Goal: Transaction & Acquisition: Purchase product/service

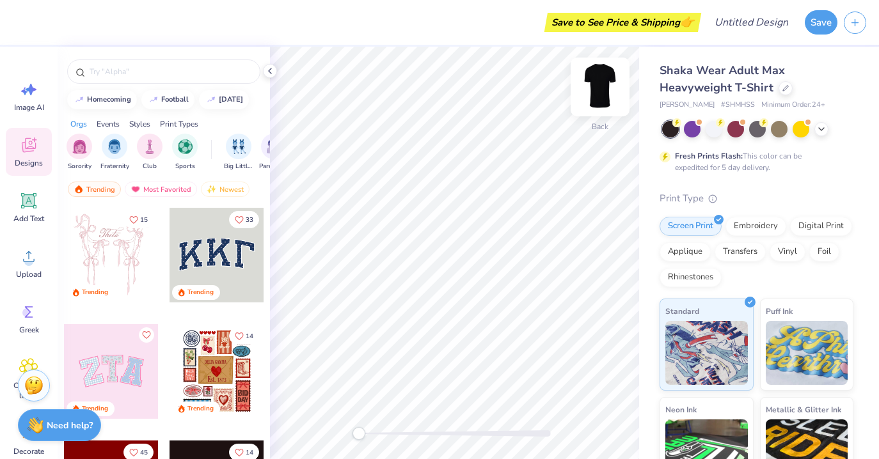
click at [612, 87] on img at bounding box center [600, 86] width 51 height 51
click at [607, 88] on img at bounding box center [600, 86] width 51 height 51
click at [762, 227] on div "Embroidery" at bounding box center [756, 224] width 61 height 19
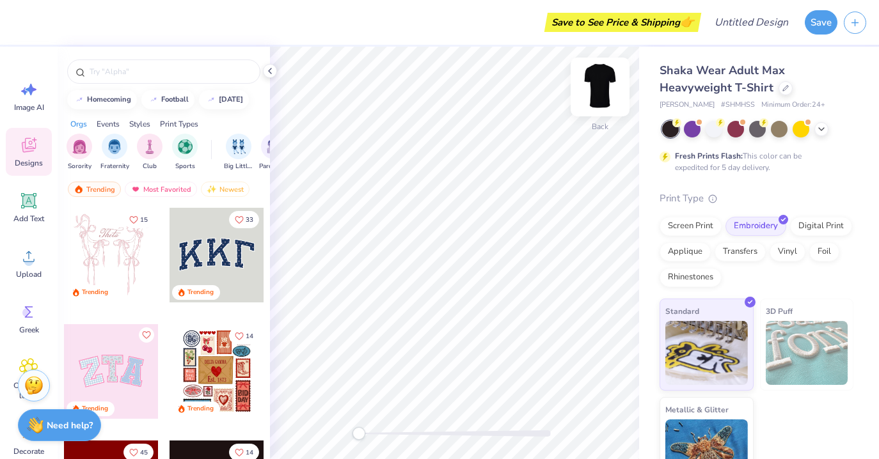
click at [612, 91] on img at bounding box center [600, 86] width 51 height 51
click at [612, 91] on img at bounding box center [600, 87] width 26 height 26
click at [697, 228] on div "Screen Print" at bounding box center [691, 224] width 62 height 19
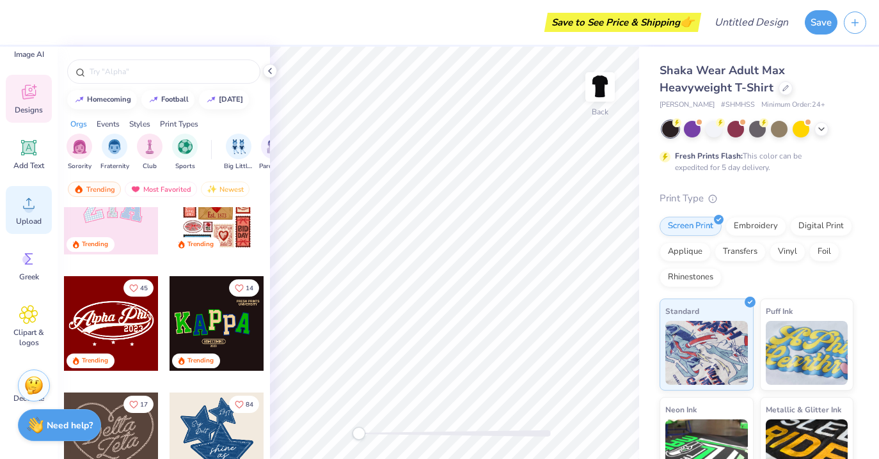
scroll to position [52, 0]
click at [13, 223] on div "Upload" at bounding box center [29, 211] width 46 height 48
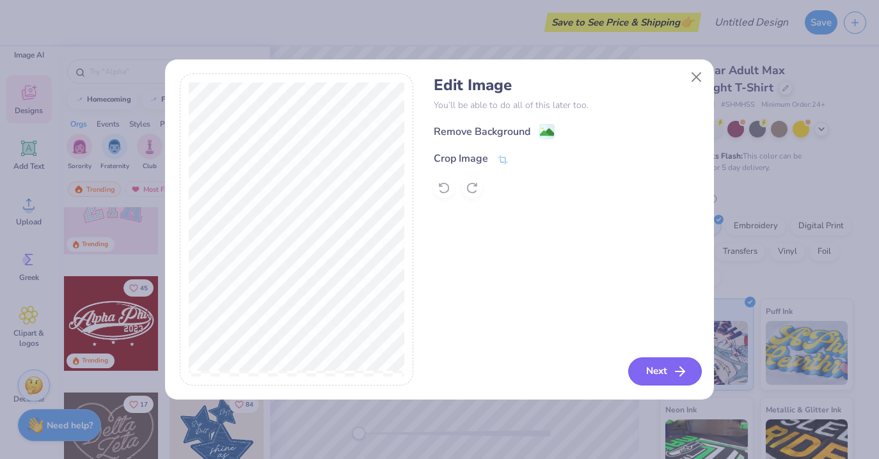
click at [644, 368] on button "Next" at bounding box center [665, 372] width 74 height 28
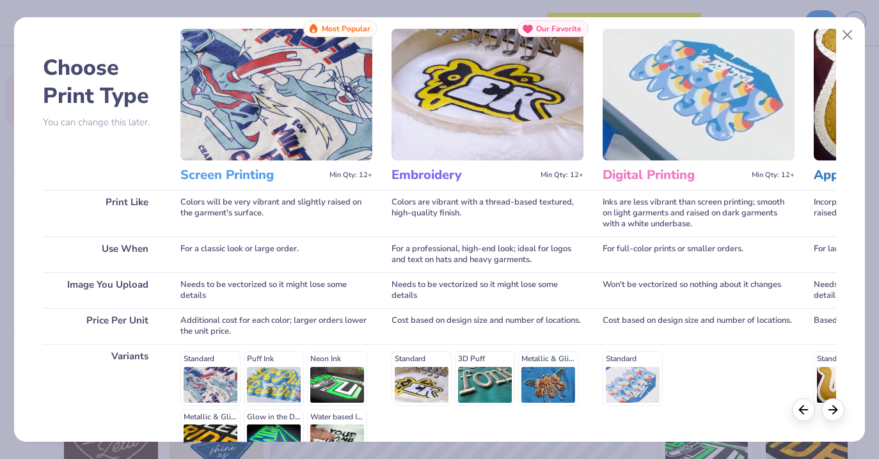
scroll to position [0, 0]
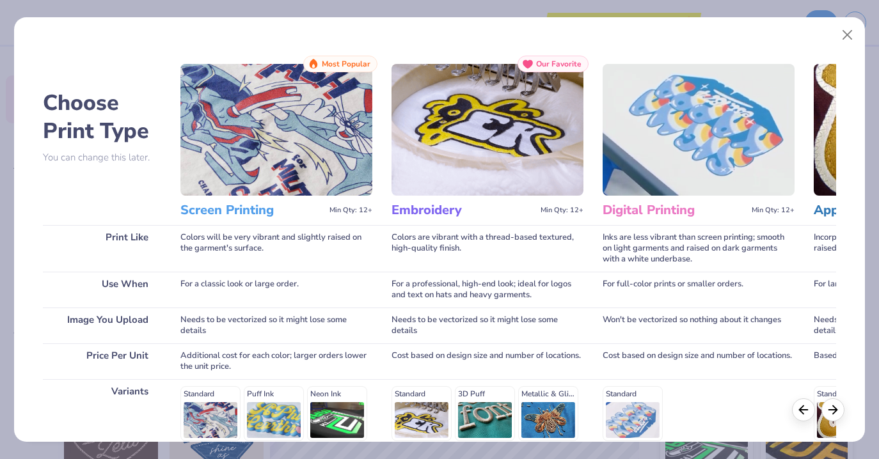
click at [254, 157] on img at bounding box center [276, 130] width 192 height 132
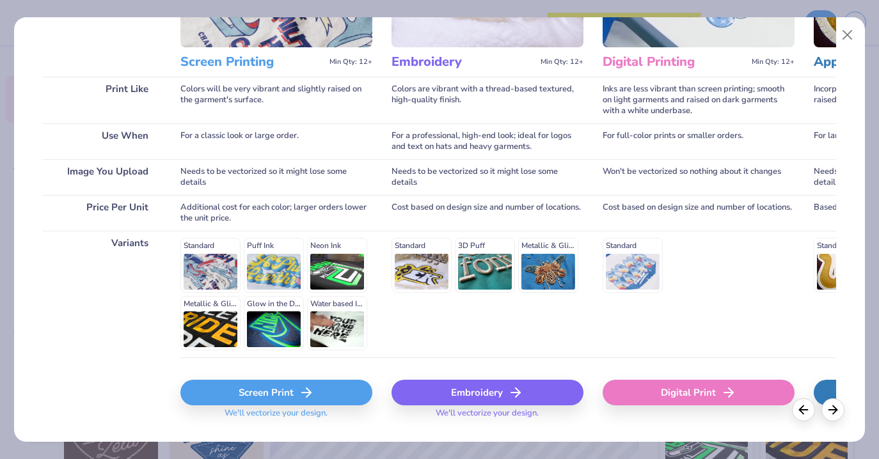
scroll to position [179, 0]
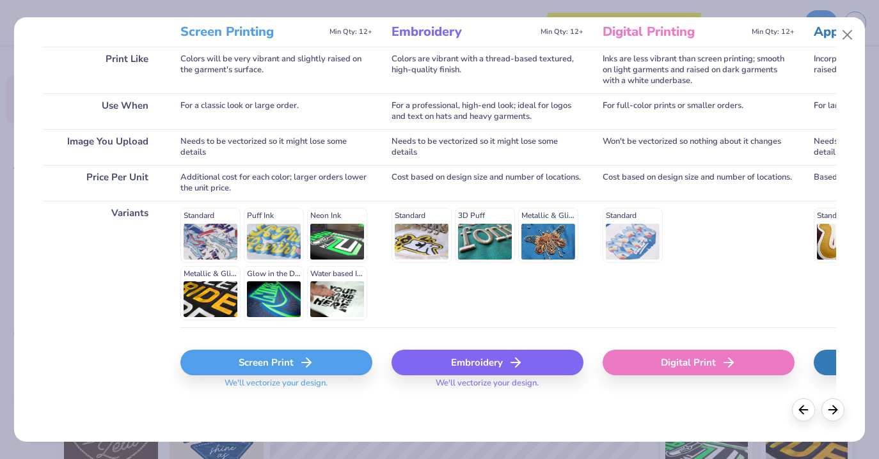
click at [266, 362] on div "Screen Print" at bounding box center [276, 363] width 192 height 26
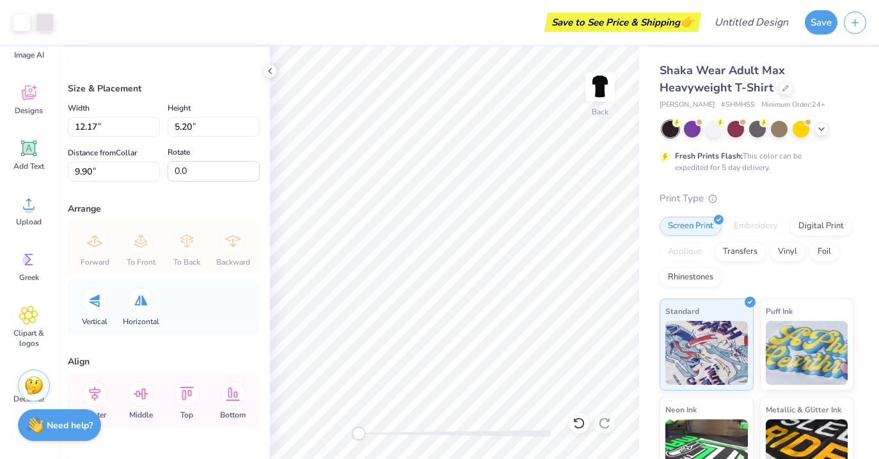
type input "8.50"
type input "3.63"
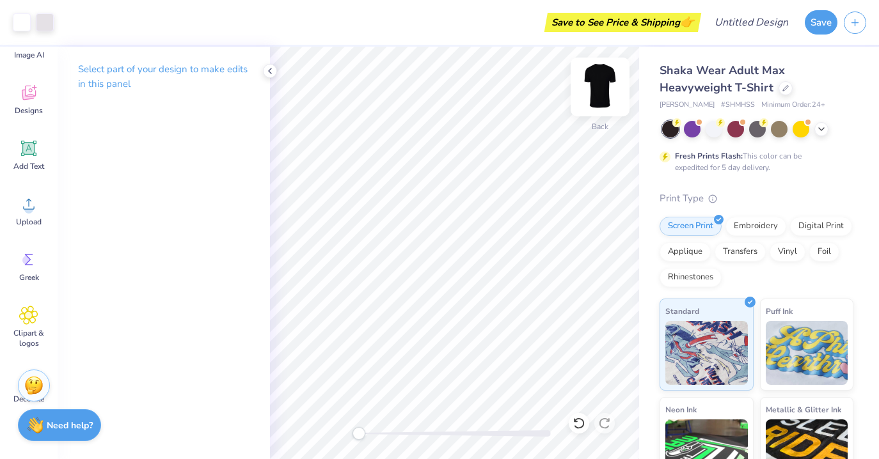
click at [600, 90] on img at bounding box center [600, 86] width 51 height 51
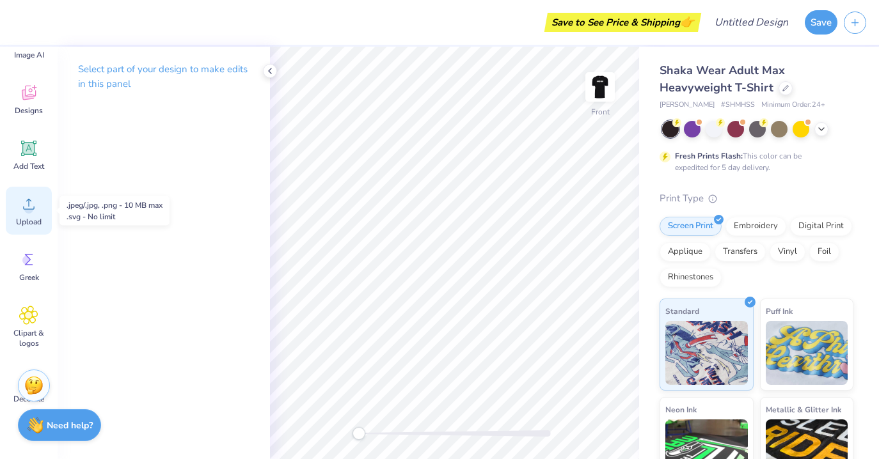
click at [20, 204] on icon at bounding box center [28, 204] width 19 height 19
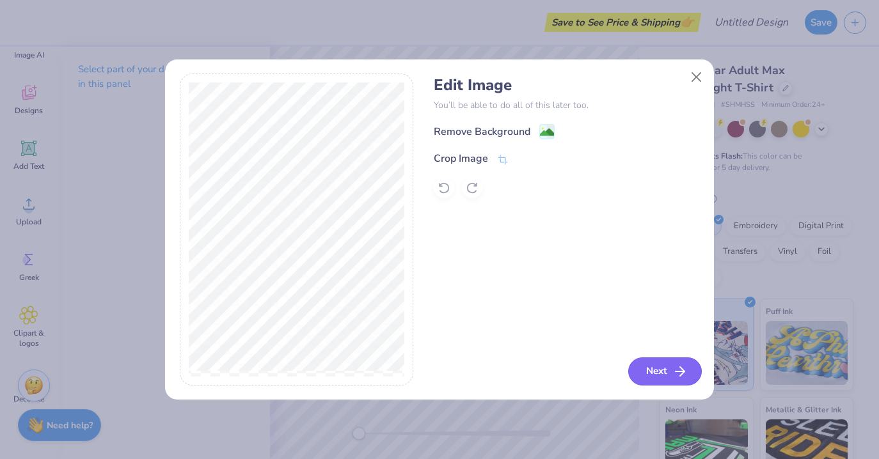
click at [667, 367] on button "Next" at bounding box center [665, 372] width 74 height 28
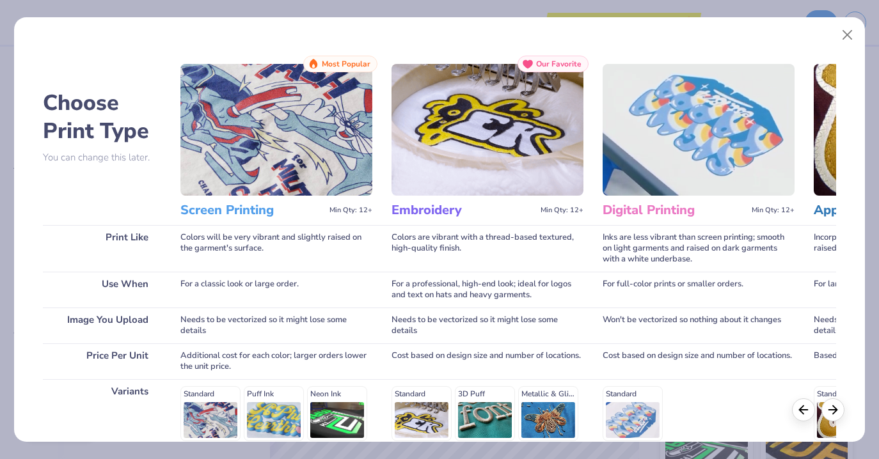
scroll to position [8, 0]
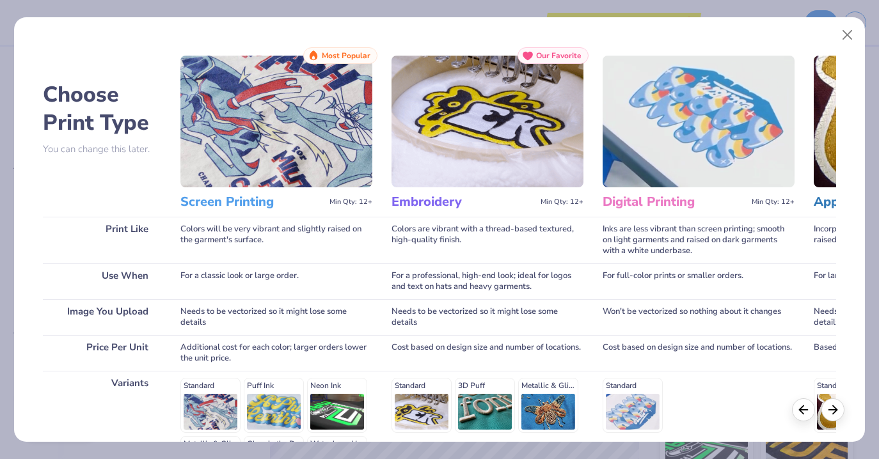
click at [276, 125] on img at bounding box center [276, 122] width 192 height 132
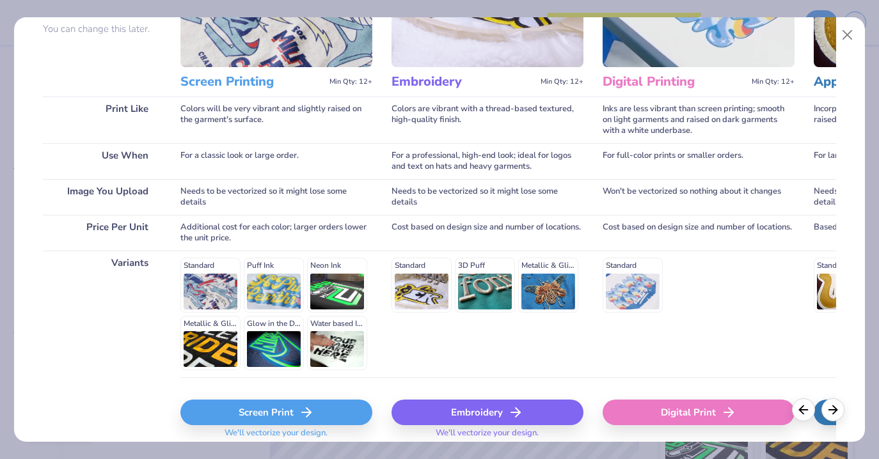
scroll to position [179, 0]
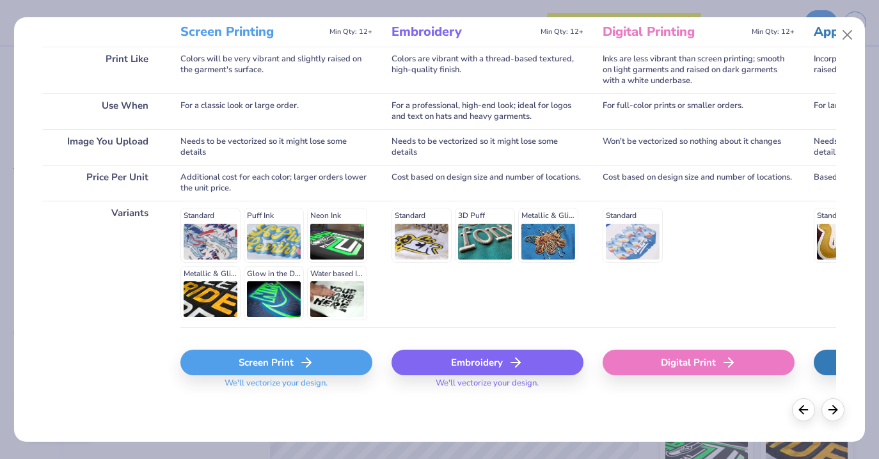
click at [253, 367] on div "Screen Print" at bounding box center [276, 363] width 192 height 26
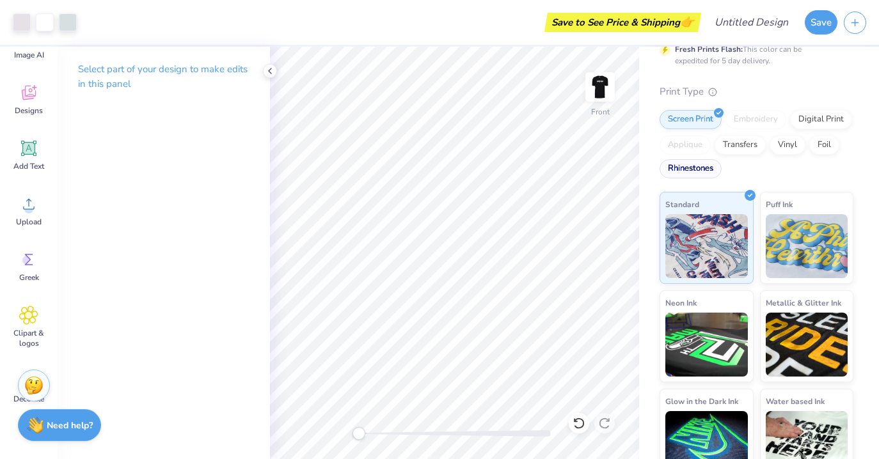
scroll to position [129, 0]
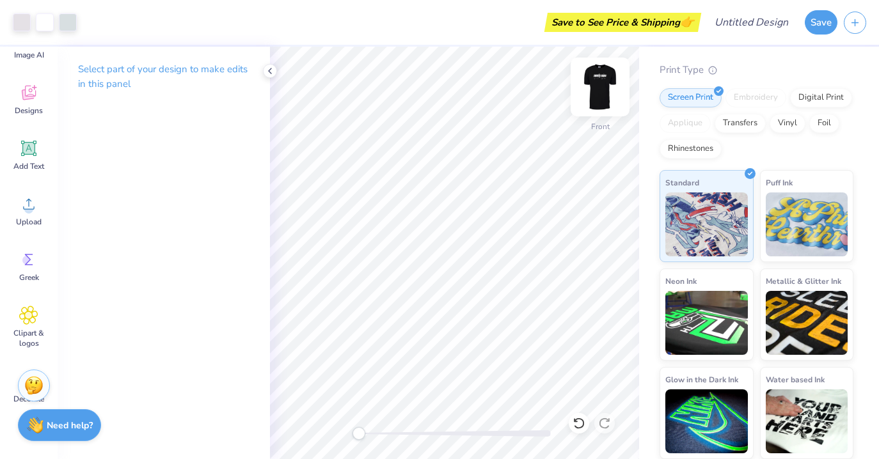
click at [596, 81] on img at bounding box center [600, 86] width 51 height 51
click at [819, 18] on button "Save" at bounding box center [821, 20] width 33 height 24
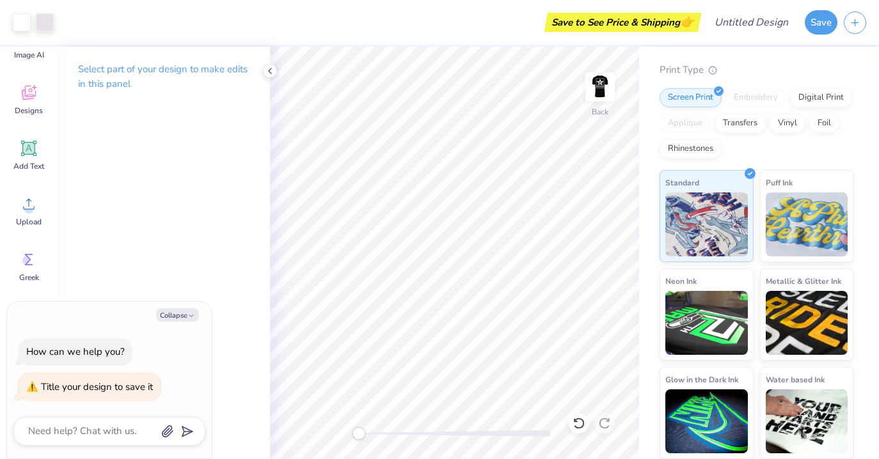
type textarea "x"
drag, startPoint x: 749, startPoint y: 9, endPoint x: 744, endPoint y: 22, distance: 13.8
click at [748, 10] on div "Design Title" at bounding box center [751, 22] width 94 height 45
click at [741, 27] on input "Design Title" at bounding box center [767, 23] width 63 height 26
type input "n"
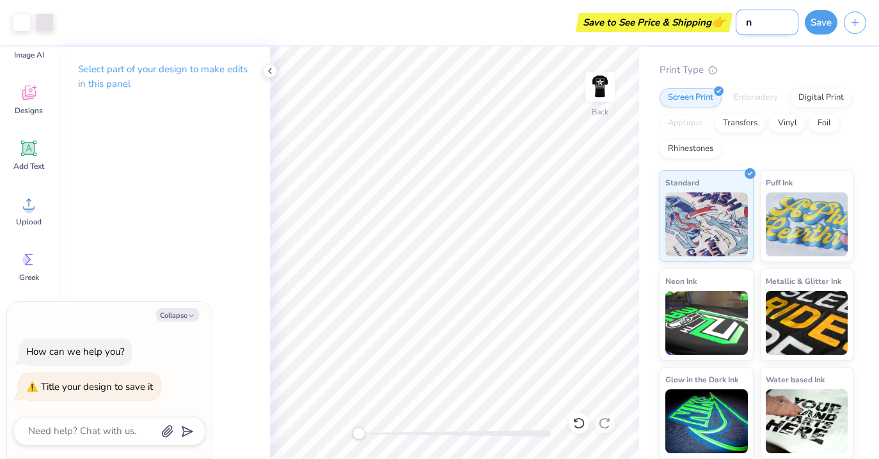
type textarea "x"
type input "nm"
type textarea "x"
type input "nm"
click at [806, 21] on button "Save" at bounding box center [821, 20] width 33 height 24
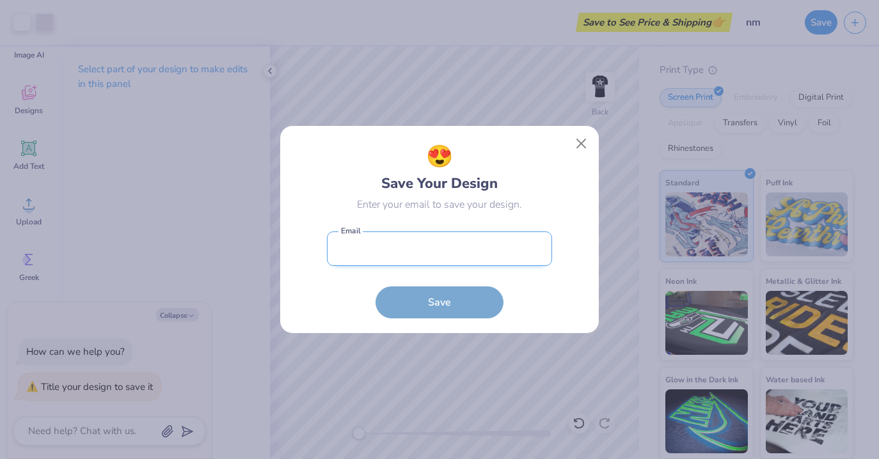
click at [353, 257] on input "email" at bounding box center [439, 249] width 225 height 35
type input "[EMAIL_ADDRESS][DOMAIN_NAME]"
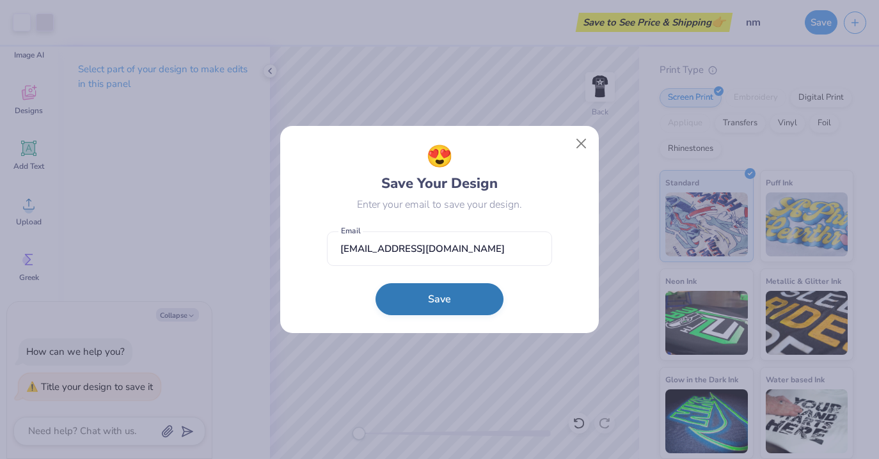
click at [417, 301] on button "Save" at bounding box center [440, 299] width 128 height 32
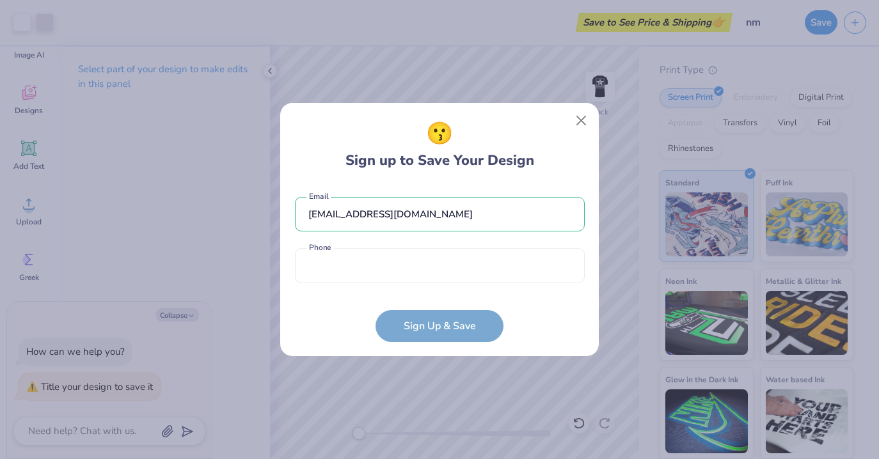
click at [446, 283] on div "[EMAIL_ADDRESS][DOMAIN_NAME] Email Phone is a required field Phone" at bounding box center [440, 237] width 290 height 106
click at [454, 269] on input "tel" at bounding box center [440, 265] width 290 height 35
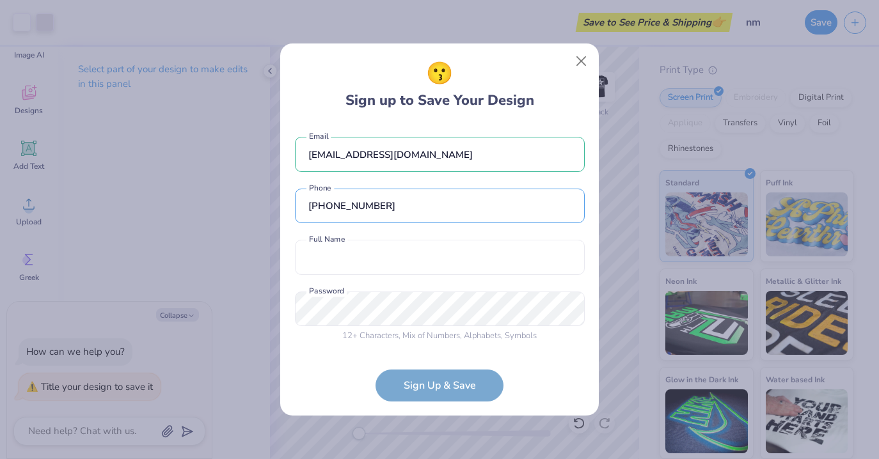
type input "[PHONE_NUMBER]"
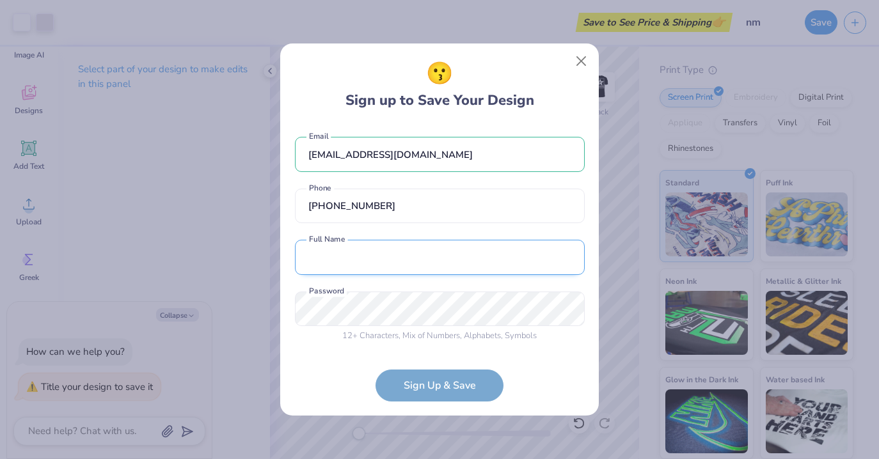
click at [456, 273] on input "text" at bounding box center [440, 257] width 290 height 35
type input "[PERSON_NAME]"
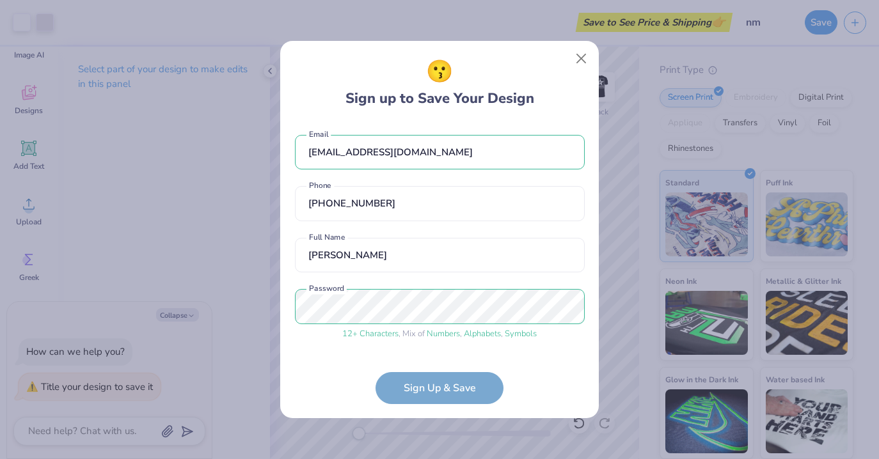
scroll to position [44, 0]
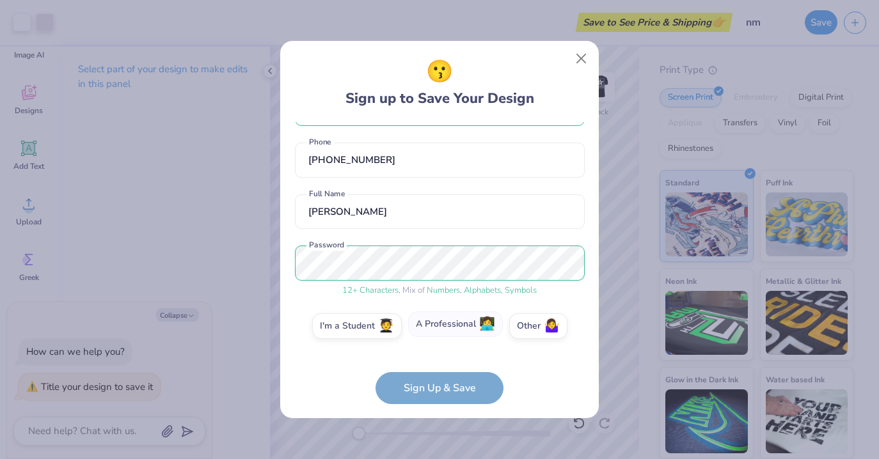
click at [430, 320] on label "A Professional 👩‍💻" at bounding box center [455, 325] width 95 height 26
click at [436, 369] on input "A Professional 👩‍💻" at bounding box center [440, 373] width 8 height 8
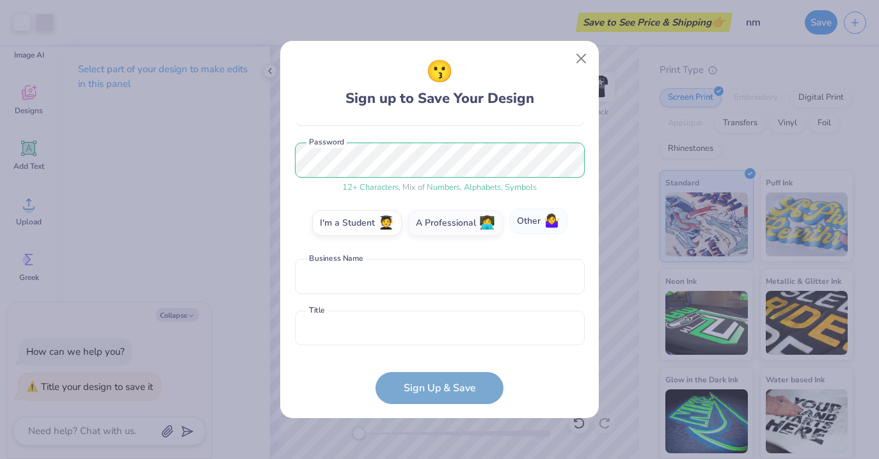
click at [525, 220] on label "Other 🤷‍♀️" at bounding box center [538, 222] width 58 height 26
click at [444, 369] on input "Other 🤷‍♀️" at bounding box center [440, 373] width 8 height 8
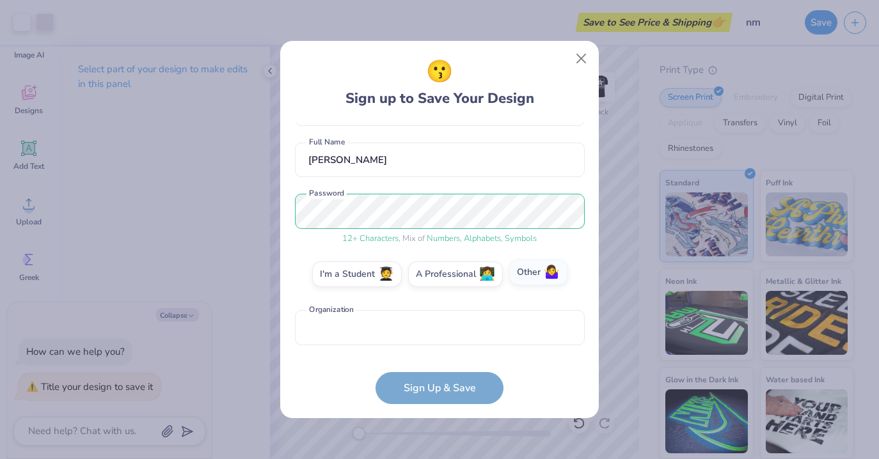
scroll to position [95, 0]
click at [463, 330] on input "text" at bounding box center [440, 327] width 290 height 35
click at [413, 399] on form "[EMAIL_ADDRESS][DOMAIN_NAME] Email [PHONE_NUMBER] Phone [PERSON_NAME] Full Name…" at bounding box center [440, 263] width 290 height 282
type textarea "x"
click at [407, 332] on input "text" at bounding box center [440, 327] width 290 height 35
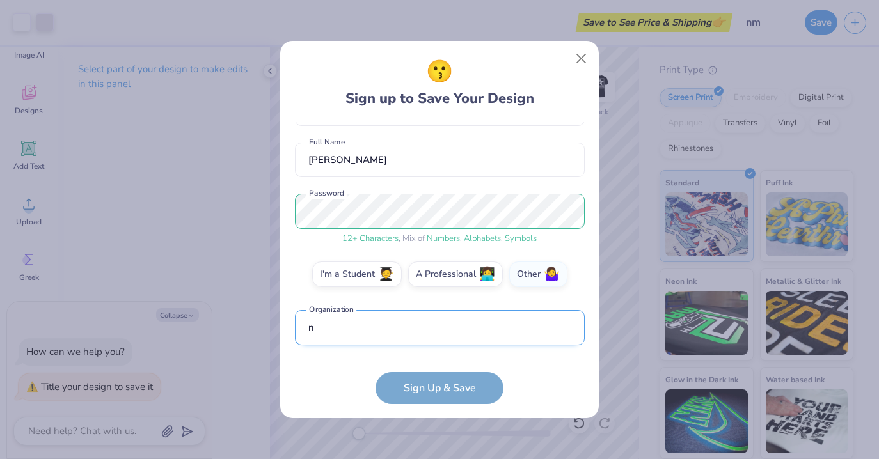
scroll to position [171, 0]
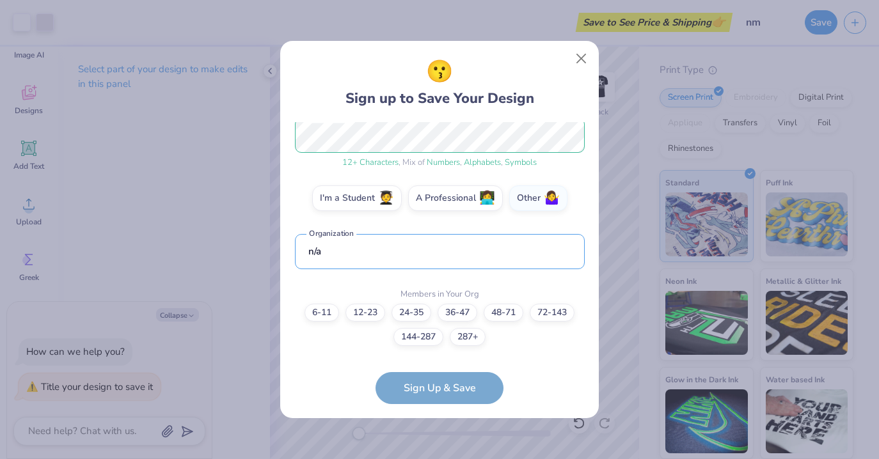
type input "n/a"
click at [399, 386] on form "[EMAIL_ADDRESS][DOMAIN_NAME] Email [PHONE_NUMBER] Phone [PERSON_NAME] Full Name…" at bounding box center [440, 263] width 290 height 282
click at [428, 198] on label "A Professional 👩‍💻" at bounding box center [455, 197] width 95 height 26
click at [436, 369] on input "A Professional 👩‍💻" at bounding box center [440, 373] width 8 height 8
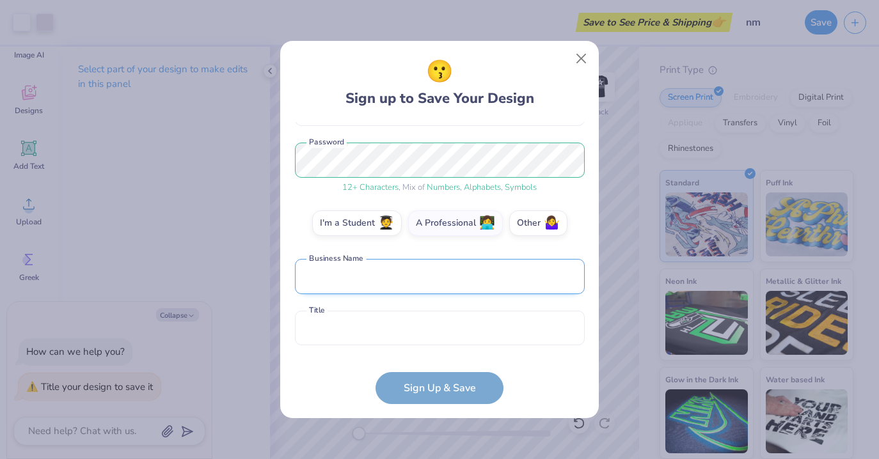
click at [386, 278] on input "text" at bounding box center [440, 276] width 290 height 35
type input "Punkstyria LLC"
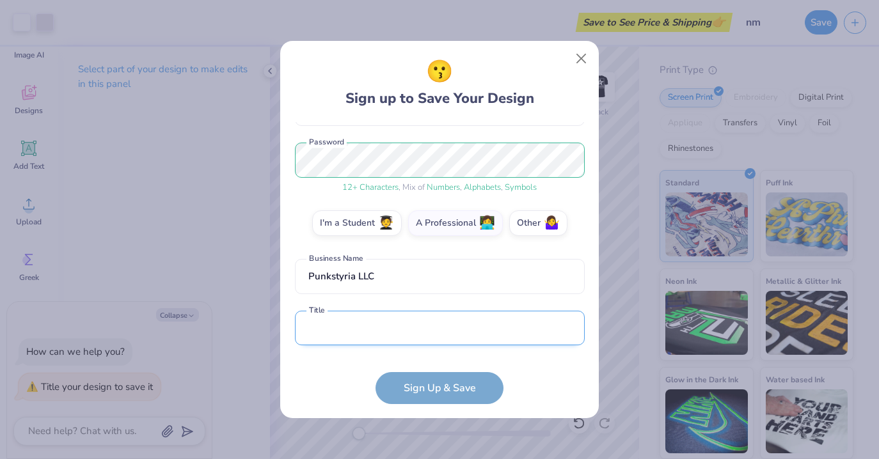
click at [363, 328] on input "text" at bounding box center [440, 328] width 290 height 35
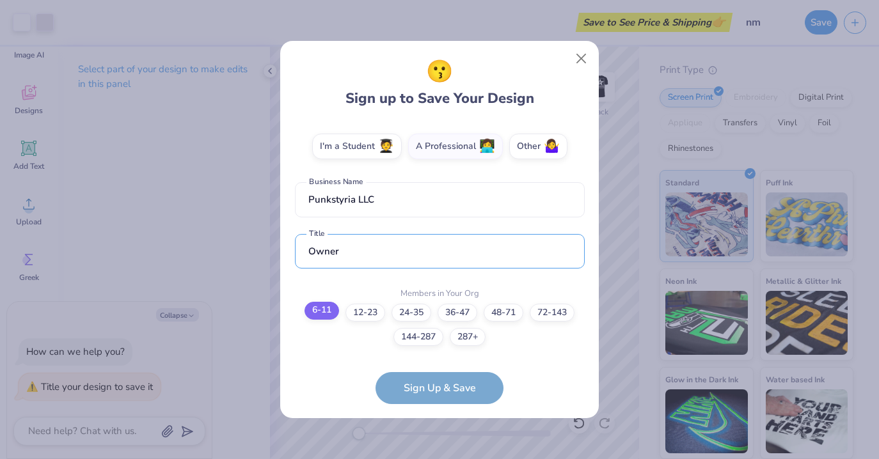
type input "Owner"
click at [322, 317] on label "6-11" at bounding box center [322, 311] width 35 height 18
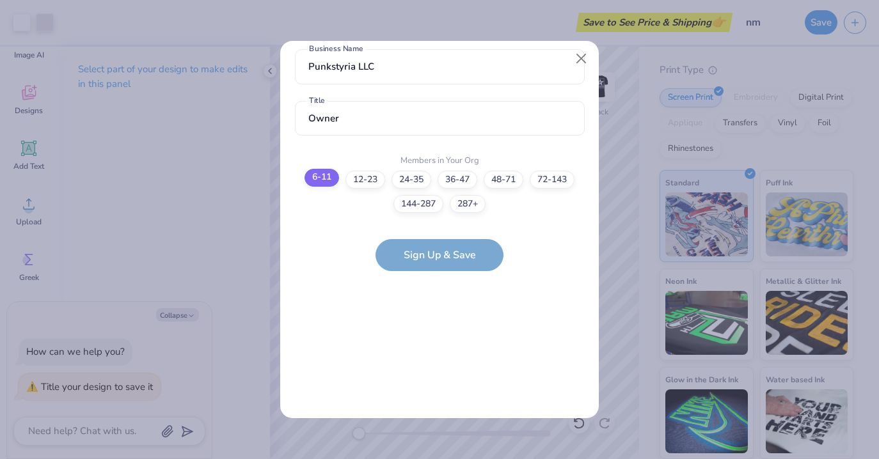
scroll to position [0, 0]
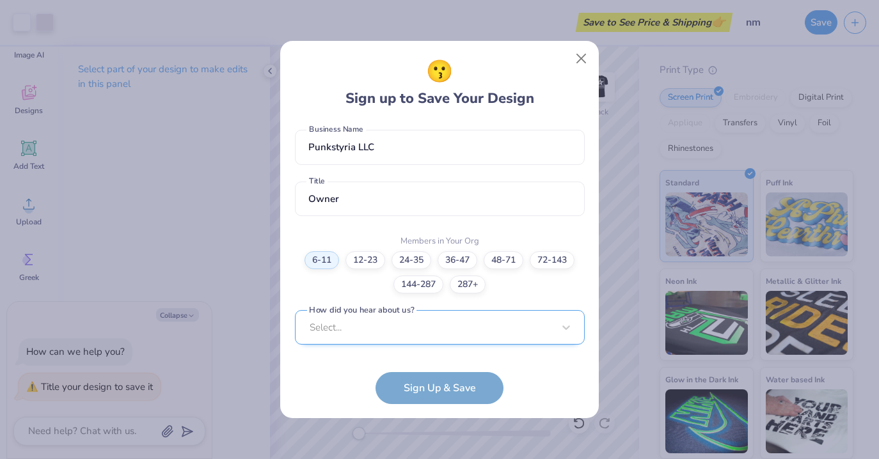
click at [493, 318] on div "Select..." at bounding box center [440, 327] width 290 height 35
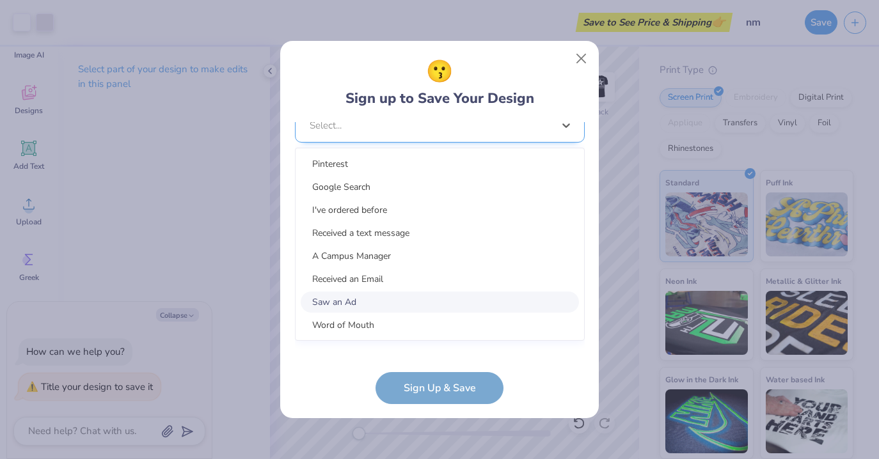
scroll to position [466, 0]
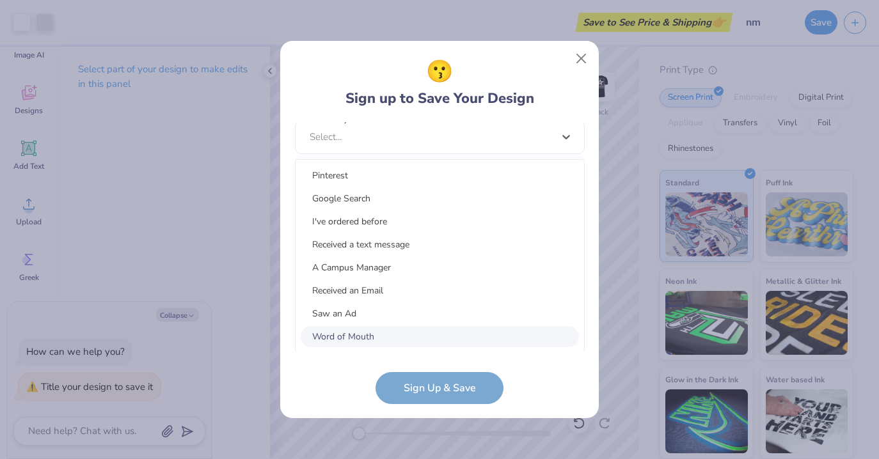
click at [358, 337] on div "Word of Mouth" at bounding box center [440, 336] width 278 height 21
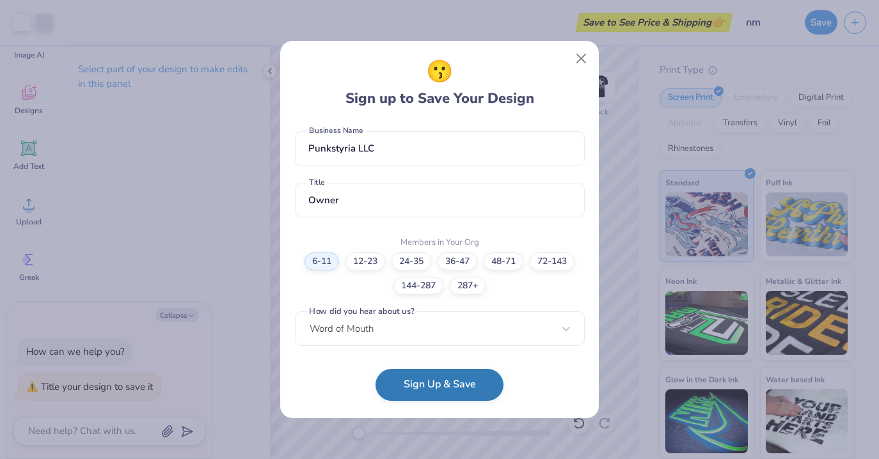
click at [451, 389] on button "Sign Up & Save" at bounding box center [440, 385] width 128 height 32
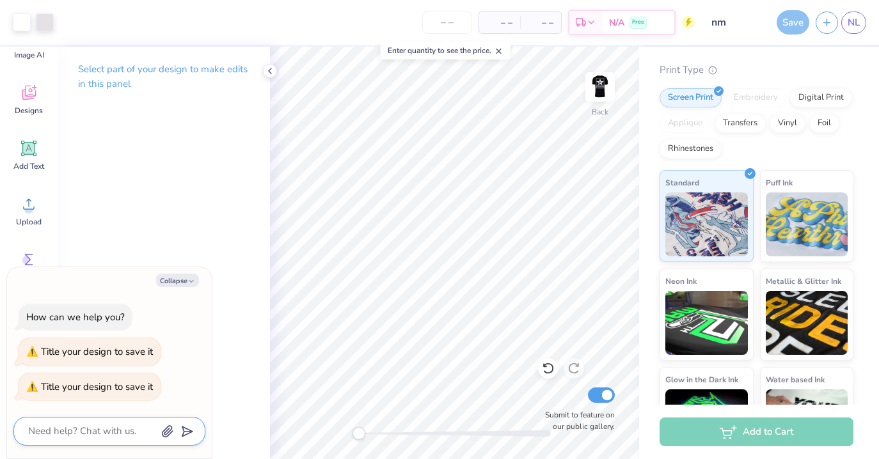
scroll to position [150, 0]
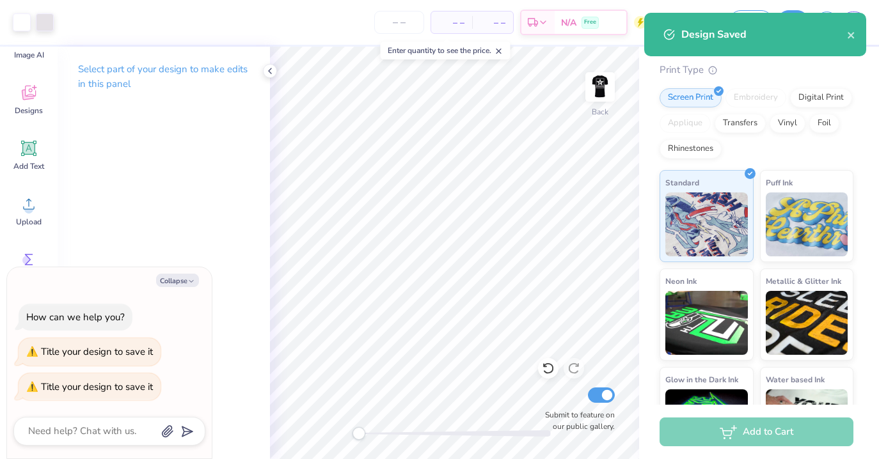
click at [856, 37] on div "Design Saved" at bounding box center [755, 35] width 222 height 44
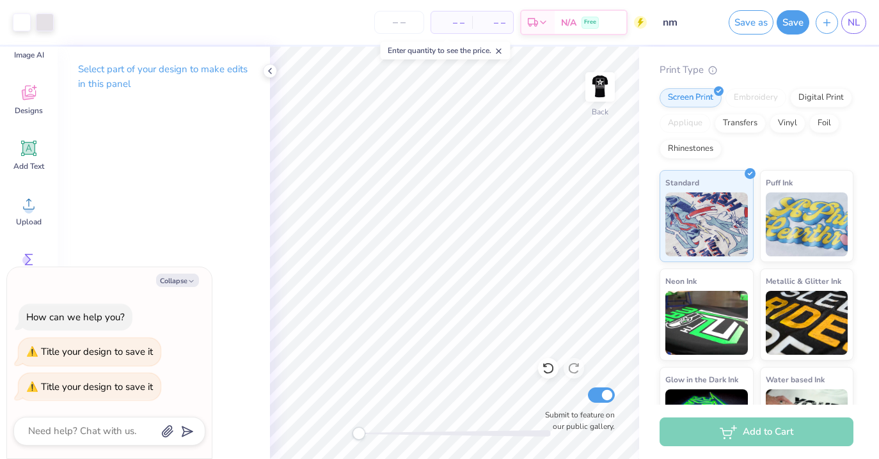
click at [855, 33] on div "Design Saved" at bounding box center [755, 39] width 227 height 58
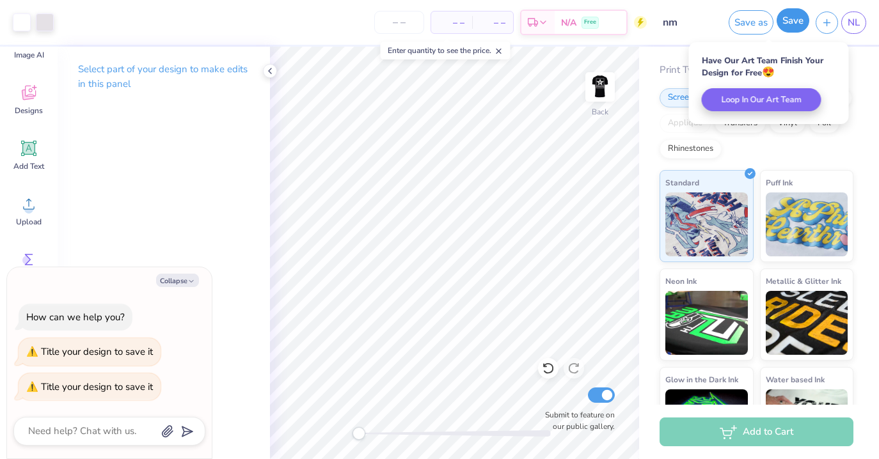
click at [794, 25] on button "Save" at bounding box center [793, 20] width 33 height 24
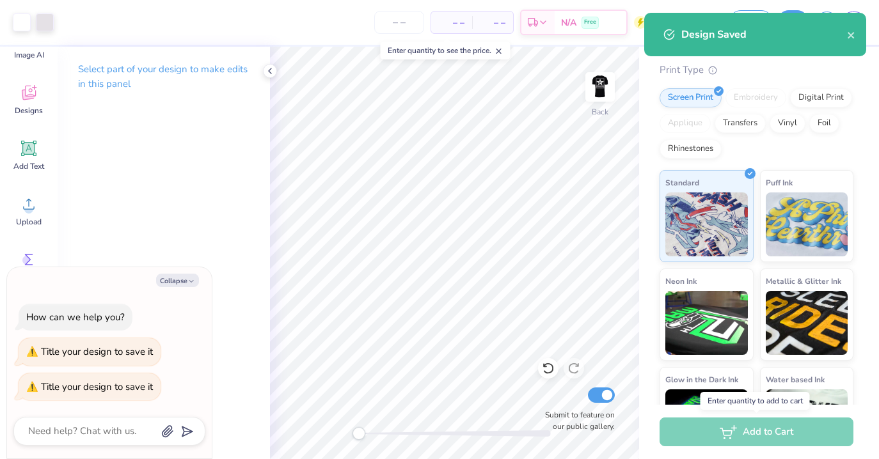
click at [727, 440] on div "Add to Cart" at bounding box center [757, 432] width 194 height 29
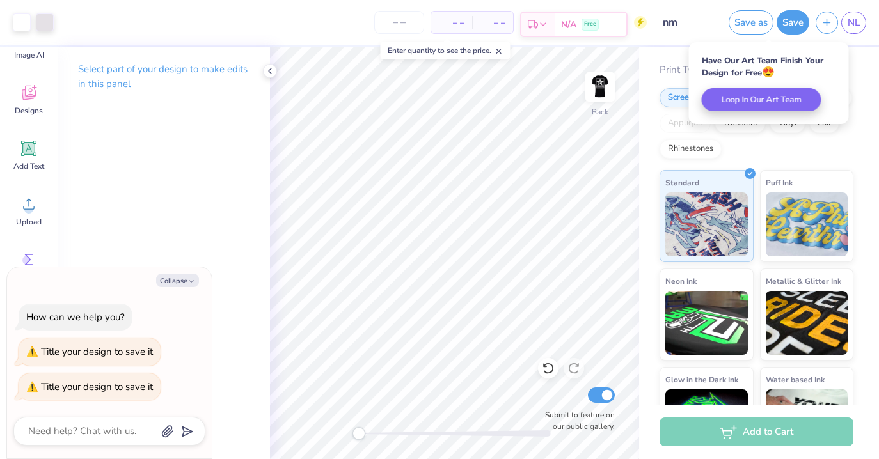
click at [555, 21] on div "N/A Free" at bounding box center [591, 24] width 72 height 23
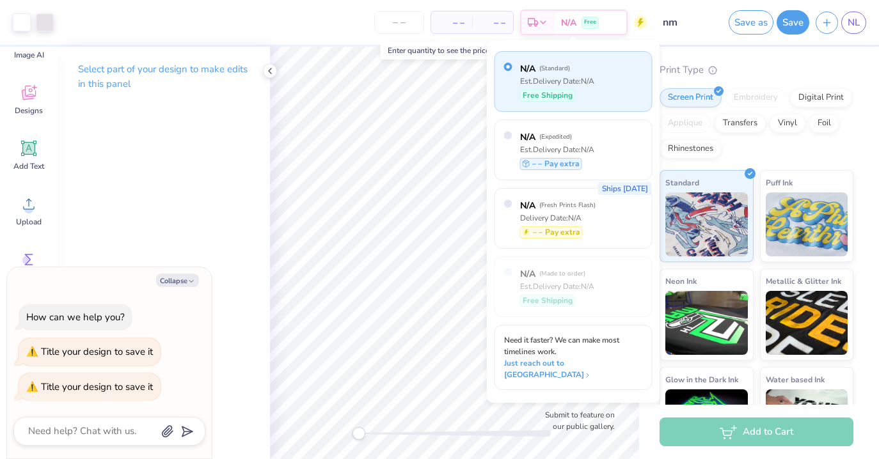
click at [524, 76] on div "Est. Delivery Date: N/A" at bounding box center [557, 82] width 74 height 12
type textarea "x"
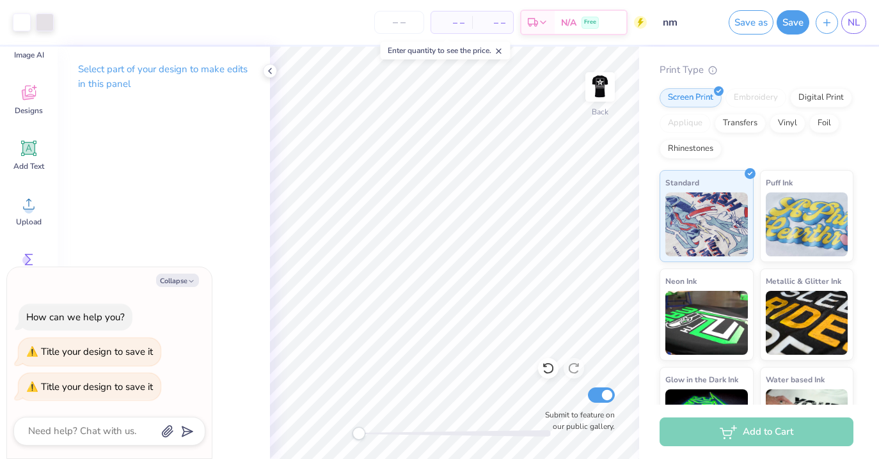
click at [465, 29] on div "– – Per Item" at bounding box center [451, 23] width 41 height 22
click at [415, 24] on input "number" at bounding box center [399, 22] width 50 height 23
click at [404, 25] on input "number" at bounding box center [399, 22] width 50 height 23
type input "2"
type textarea "x"
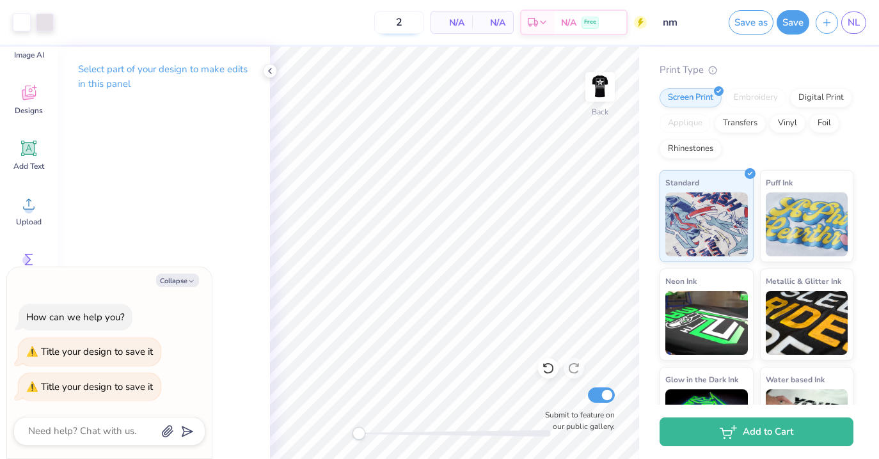
type input "25"
type textarea "x"
type input "25"
click at [425, 24] on span "$30.78" at bounding box center [411, 22] width 28 height 13
type textarea "x"
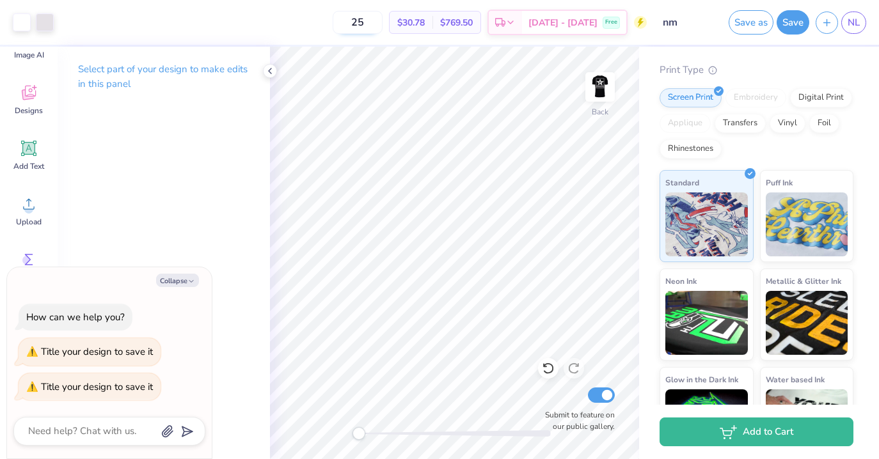
click at [383, 26] on input "25" at bounding box center [358, 22] width 50 height 23
type input "2"
type textarea "x"
type input "5"
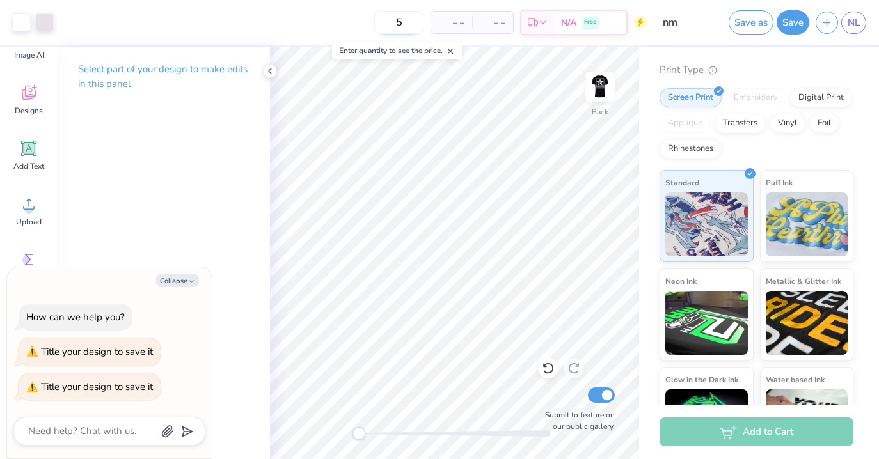
type textarea "x"
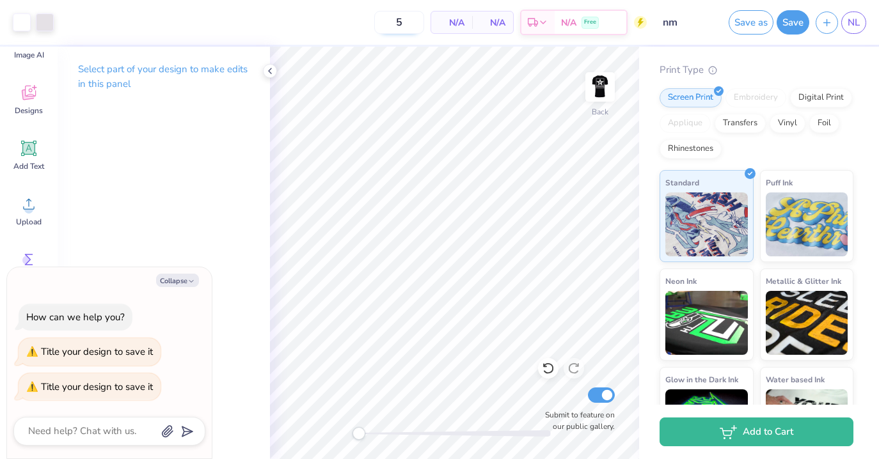
type input "50"
type textarea "x"
type input "5"
type textarea "x"
type input "5"
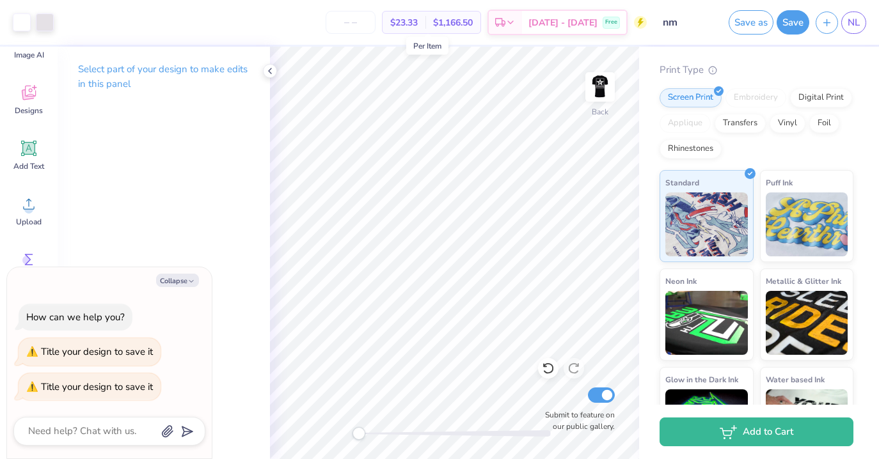
type textarea "x"
